Goal: Information Seeking & Learning: Stay updated

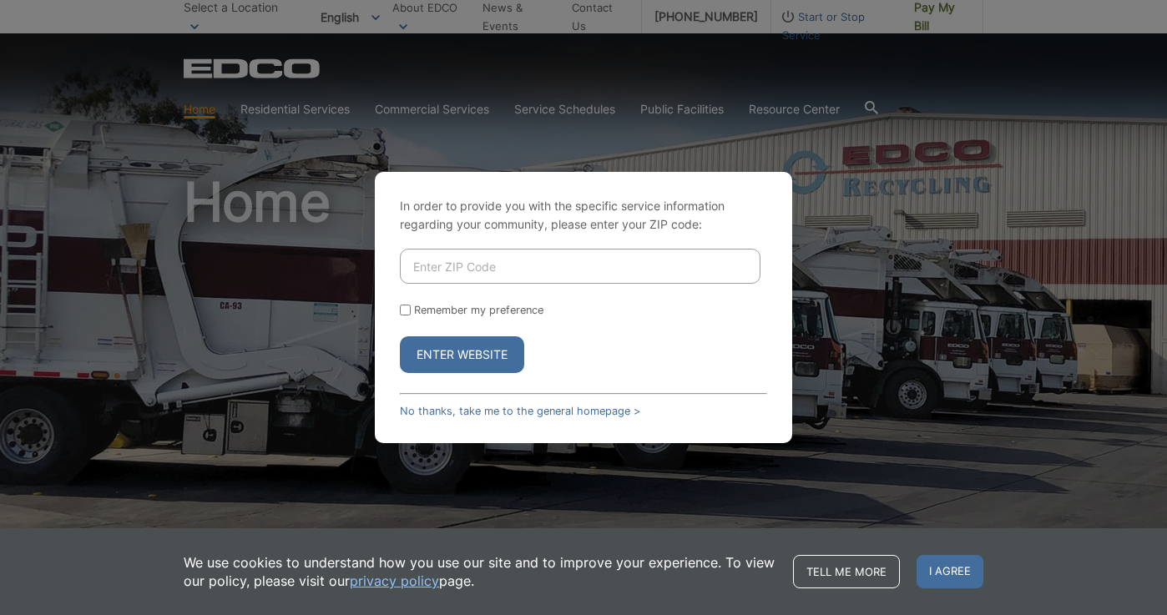
click at [501, 264] on input "Enter ZIP Code" at bounding box center [580, 266] width 361 height 35
type input "920184"
click at [439, 310] on label "Remember my preference" at bounding box center [478, 310] width 129 height 13
click at [411, 310] on input "Remember my preference" at bounding box center [405, 310] width 11 height 11
checkbox input "true"
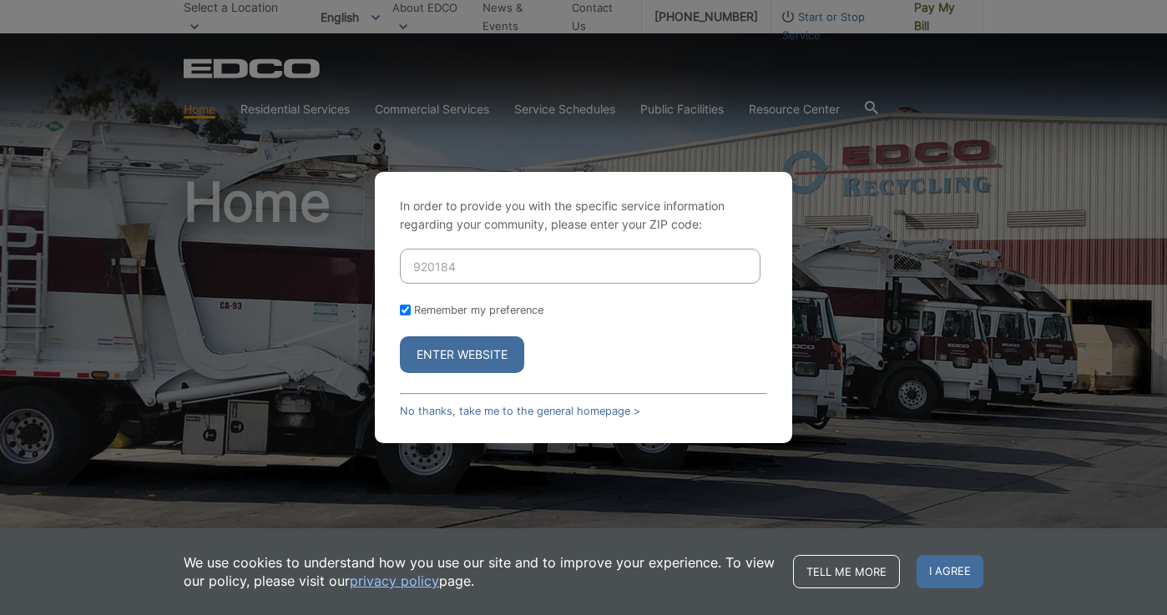
click at [446, 268] on input "920184" at bounding box center [580, 266] width 361 height 35
type input "92084"
click at [462, 355] on button "Enter Website" at bounding box center [462, 354] width 124 height 37
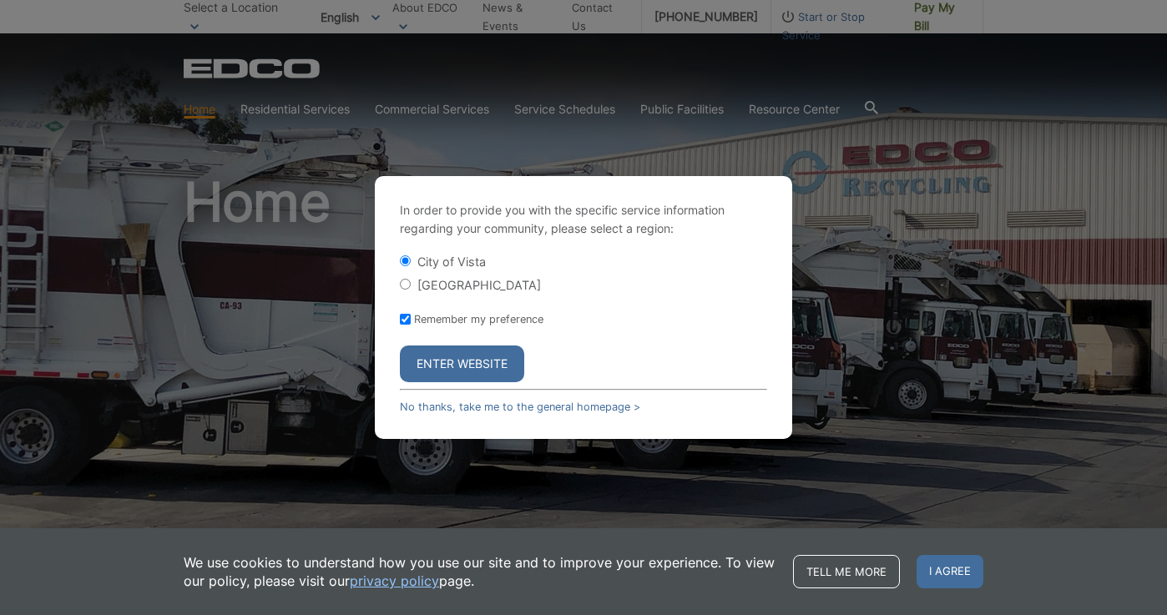
click at [455, 287] on label "[GEOGRAPHIC_DATA]" at bounding box center [479, 285] width 124 height 14
click at [411, 287] on input "[GEOGRAPHIC_DATA]" at bounding box center [405, 284] width 11 height 11
radio input "true"
click at [459, 360] on button "Enter Website" at bounding box center [462, 364] width 124 height 37
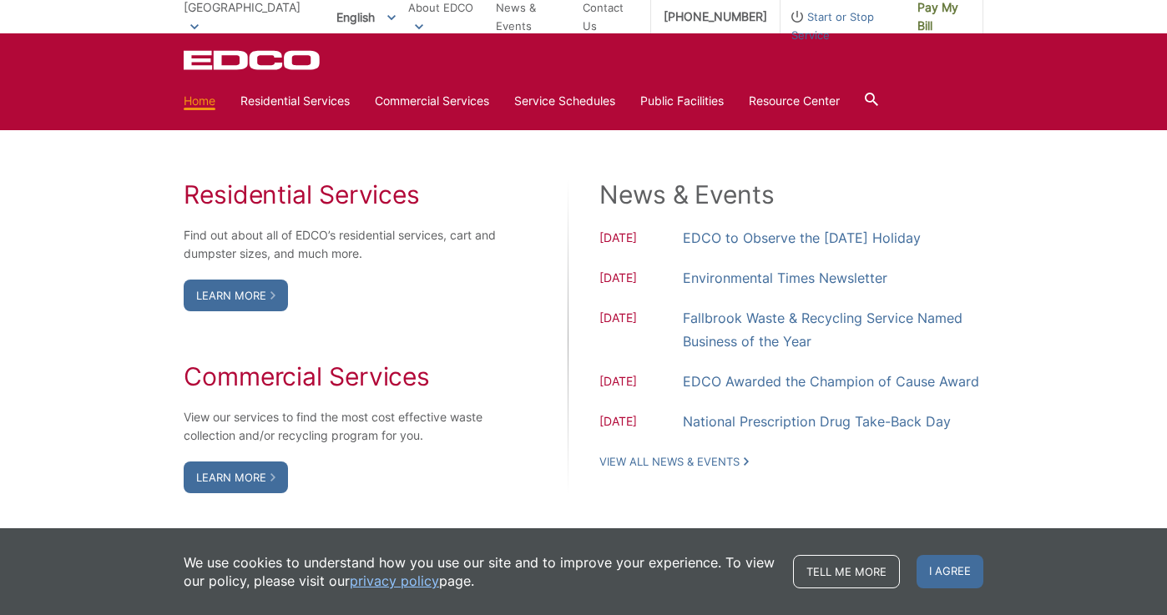
scroll to position [1341, 0]
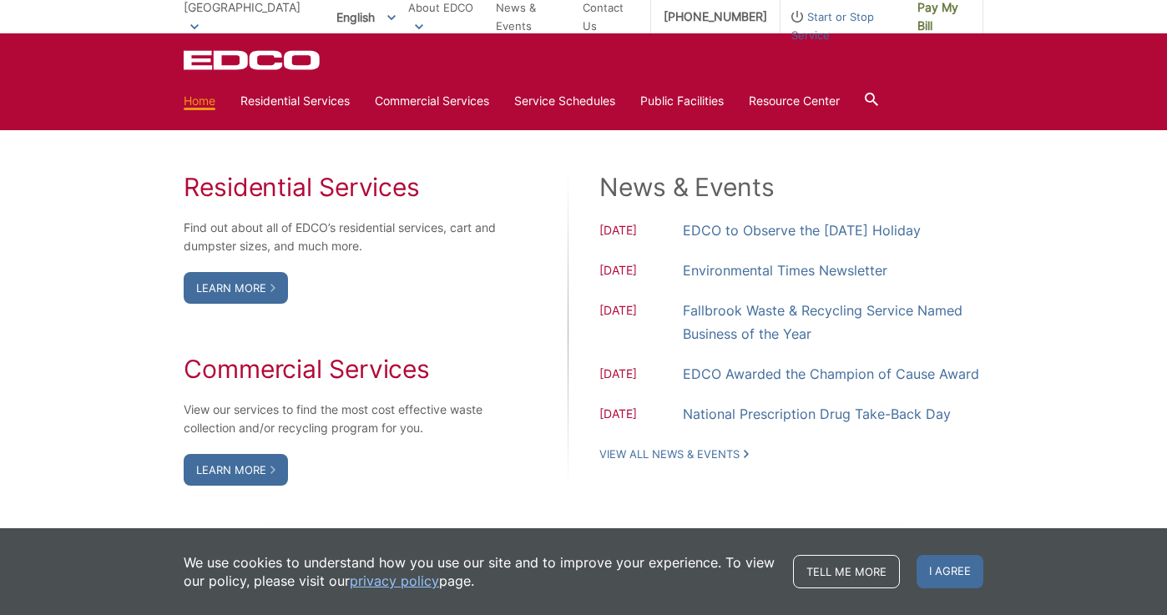
click at [759, 179] on div "Residential Services Find out about all of EDCO’s residential services, cart an…" at bounding box center [584, 328] width 800 height 481
click at [886, 242] on link "EDCO to Observe the [DATE] Holiday" at bounding box center [802, 230] width 238 height 23
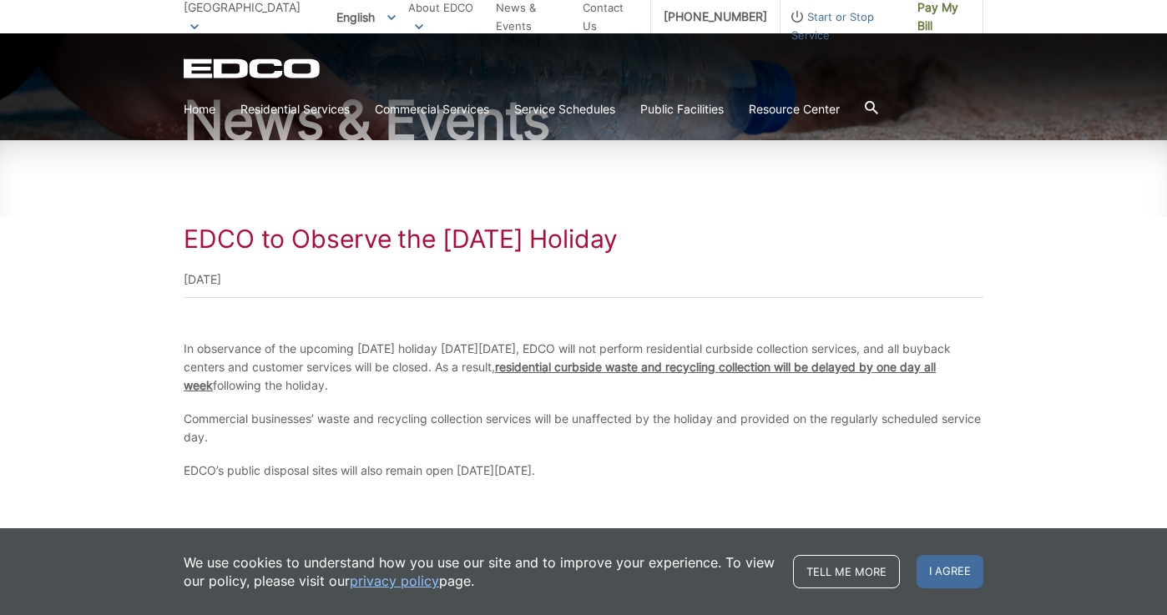
scroll to position [156, 0]
